Goal: Task Accomplishment & Management: Complete application form

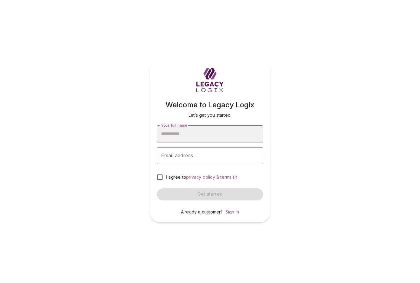
click at [209, 134] on input "Your full name" at bounding box center [210, 134] width 106 height 17
type input "**********"
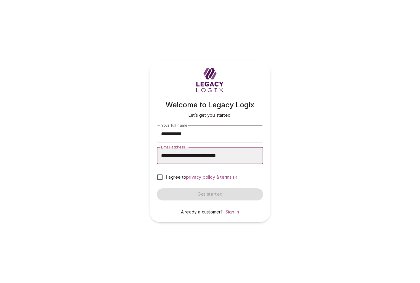
type input "**********"
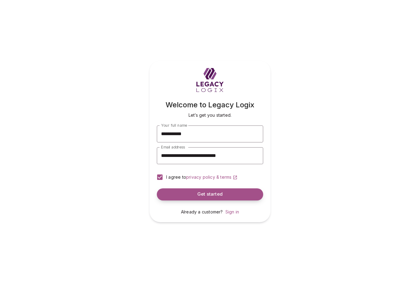
click at [216, 195] on span "Get started" at bounding box center [210, 194] width 25 height 6
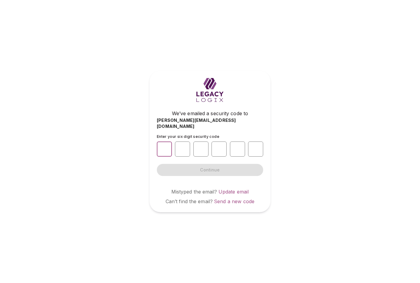
click at [163, 147] on input "number" at bounding box center [164, 149] width 15 height 15
type input "*"
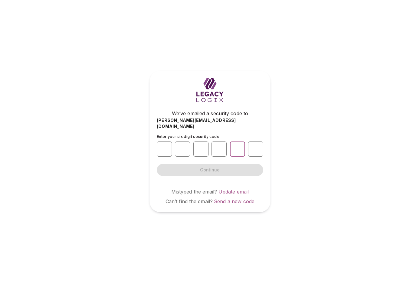
type input "*"
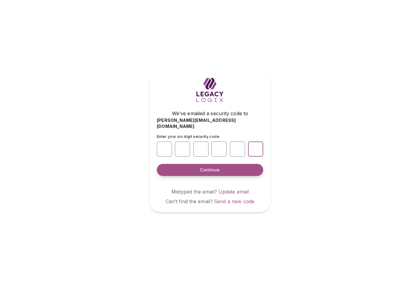
type input "*"
click at [214, 167] on span "Continue" at bounding box center [210, 170] width 20 height 6
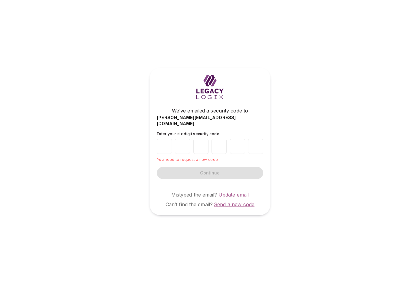
click at [235, 201] on span "Send a new code" at bounding box center [234, 204] width 41 height 6
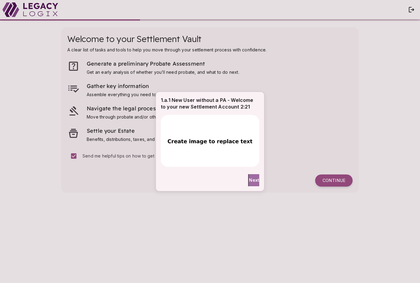
click at [250, 180] on span "Next" at bounding box center [254, 180] width 10 height 6
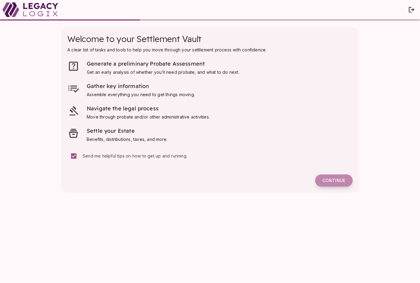
click at [335, 181] on span "Continue" at bounding box center [334, 180] width 23 height 5
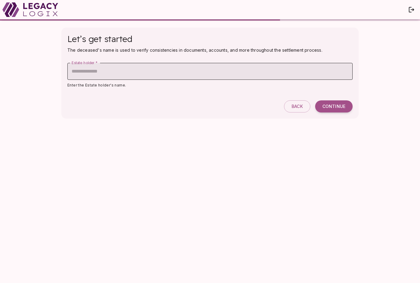
click at [193, 71] on input "Estate holder   *" at bounding box center [210, 71] width 286 height 17
type input "**********"
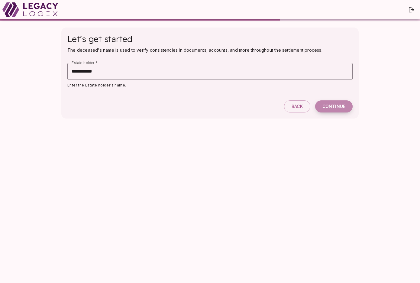
click at [332, 108] on span "Continue" at bounding box center [334, 106] width 23 height 5
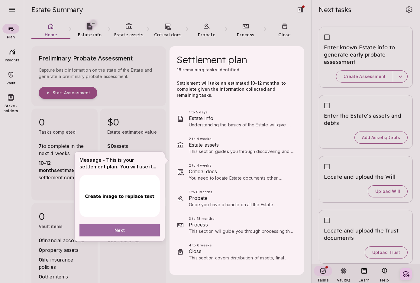
click at [135, 230] on button "Next" at bounding box center [120, 230] width 80 height 12
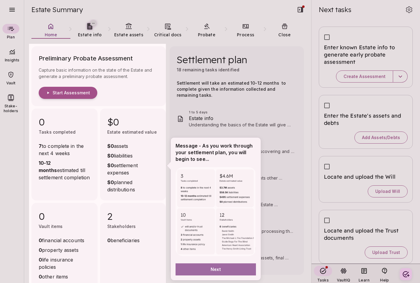
click at [229, 268] on button "Next" at bounding box center [216, 269] width 80 height 12
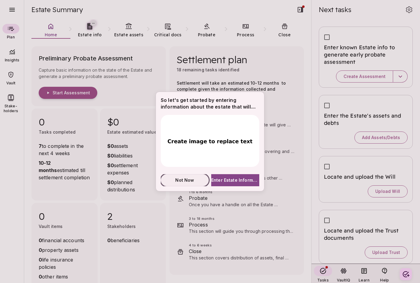
click at [185, 178] on span "Not Now" at bounding box center [184, 180] width 19 height 6
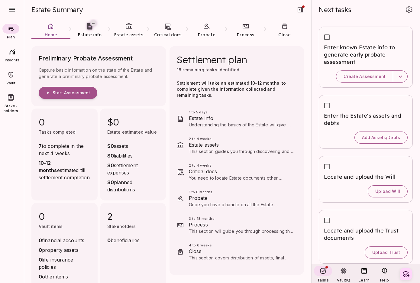
click at [307, 95] on div "Preliminary Probate Assessment Capture basic information on the state of the Es…" at bounding box center [171, 165] width 280 height 245
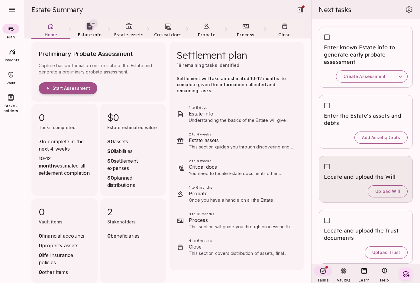
scroll to position [68, 0]
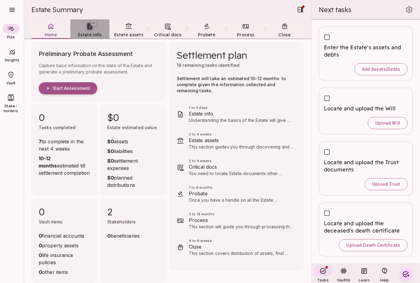
click at [90, 34] on span "Estate info" at bounding box center [90, 34] width 24 height 5
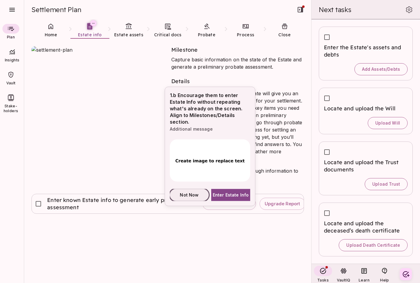
click at [193, 194] on span "Not Now" at bounding box center [189, 195] width 19 height 6
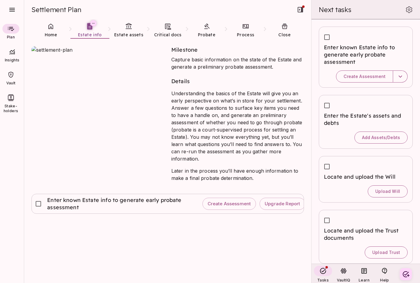
scroll to position [68, 0]
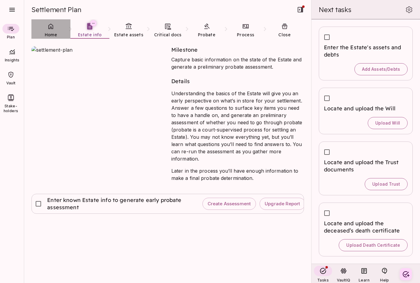
click at [51, 30] on link "Home" at bounding box center [50, 30] width 39 height 22
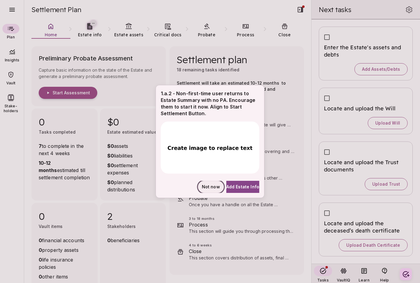
click at [202, 185] on span "Not now" at bounding box center [211, 187] width 18 height 6
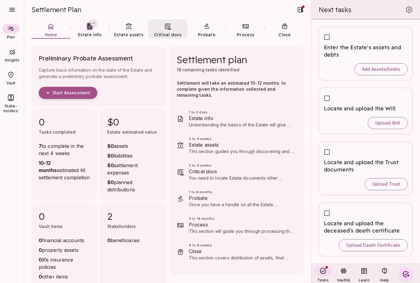
click at [165, 31] on link "Critical docs" at bounding box center [168, 30] width 39 height 22
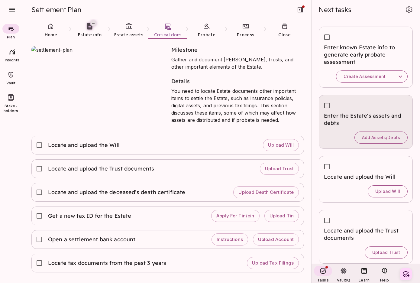
scroll to position [68, 0]
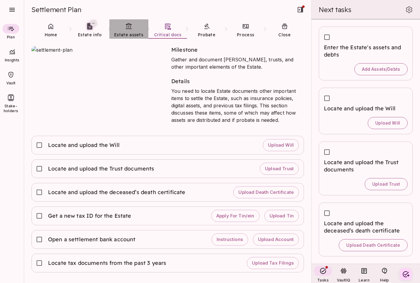
click at [129, 32] on span "Estate assets" at bounding box center [128, 34] width 29 height 5
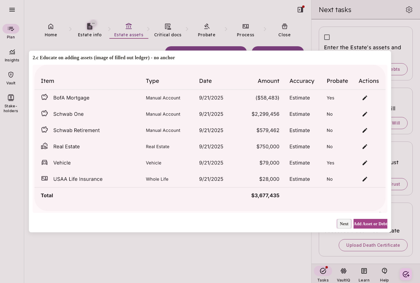
click at [340, 224] on span "Next" at bounding box center [344, 224] width 9 height 6
click at [336, 224] on span "Not Now" at bounding box center [341, 224] width 16 height 6
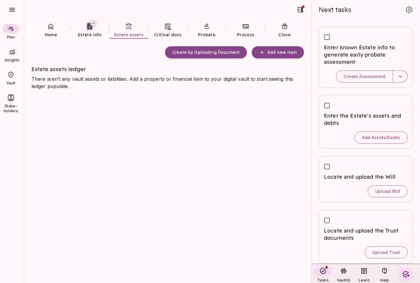
click at [133, 51] on div "Create by Uploading Document Add new item" at bounding box center [167, 52] width 273 height 12
click at [146, 63] on div "Create by Uploading Document Add new item Estate assets ledger There aren’t any…" at bounding box center [167, 70] width 273 height 48
click at [13, 10] on icon "button" at bounding box center [11, 10] width 5 height 4
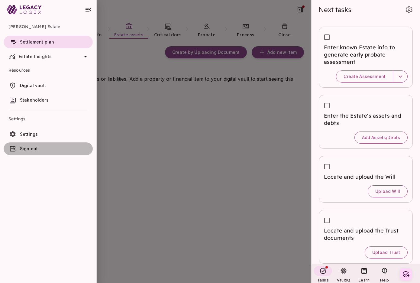
click at [46, 147] on span "Sign out" at bounding box center [55, 149] width 70 height 6
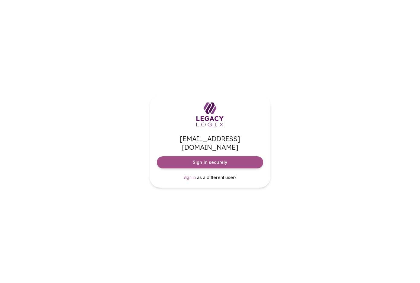
click at [329, 142] on div "d*****@legacylogix.com Sign in securely Sign in as a different user?" at bounding box center [210, 141] width 420 height 283
click at [190, 175] on span "Sign in" at bounding box center [190, 177] width 13 height 5
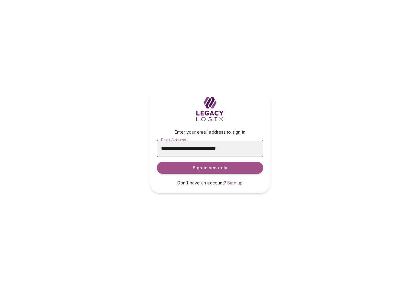
click at [198, 148] on input "**********" at bounding box center [210, 148] width 106 height 17
type input "**********"
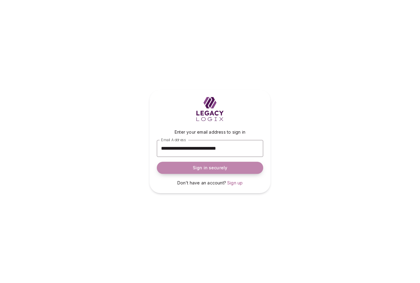
click at [215, 168] on span "Sign in securely" at bounding box center [210, 168] width 34 height 6
